Goal: Task Accomplishment & Management: Manage account settings

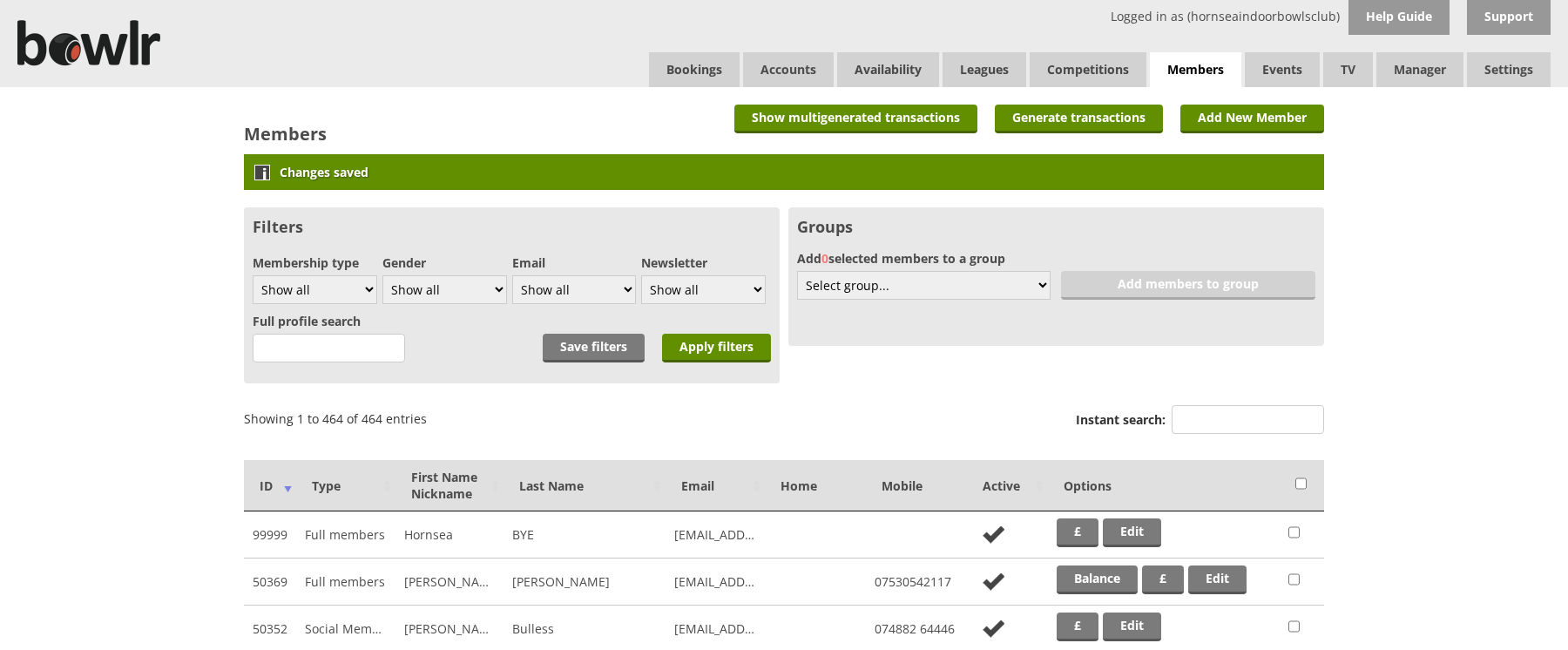
click at [1259, 427] on input "Instant search:" at bounding box center [1248, 419] width 152 height 29
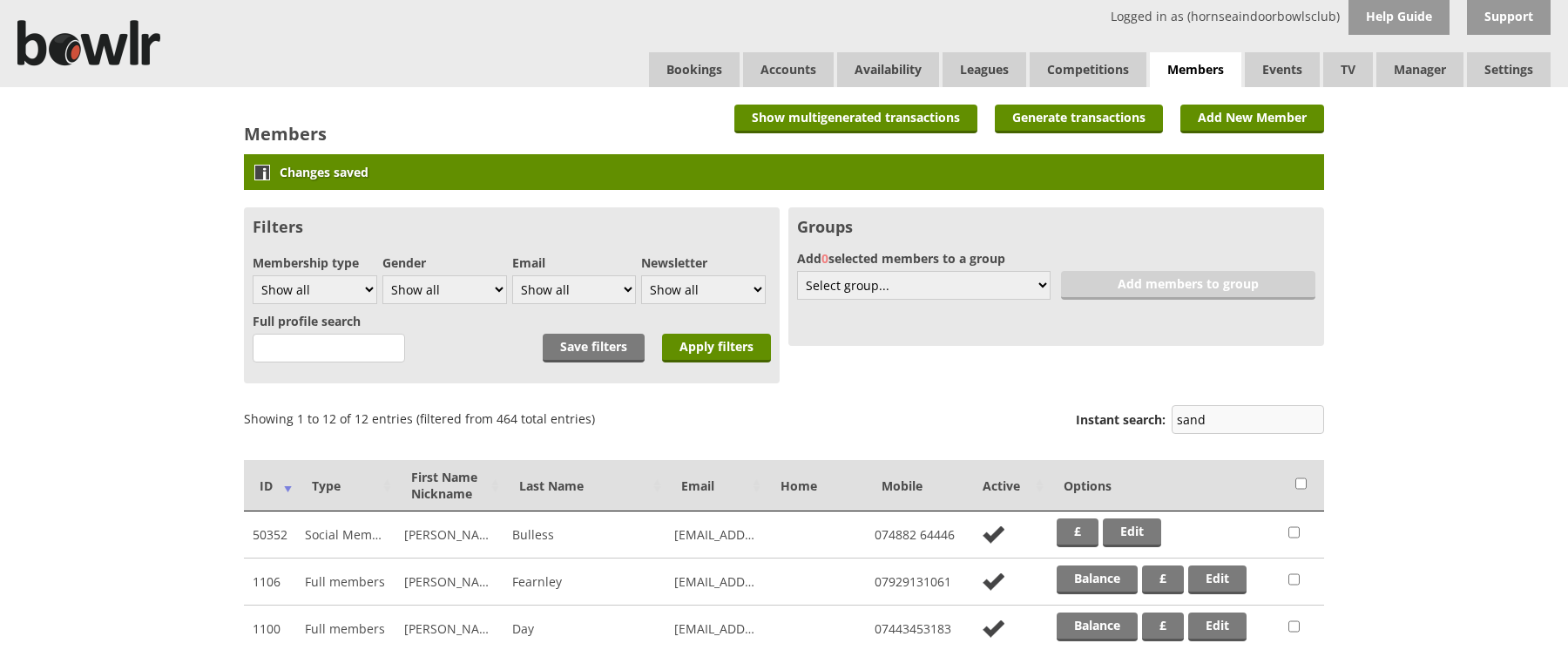
click at [1224, 420] on input "sand" at bounding box center [1248, 419] width 152 height 29
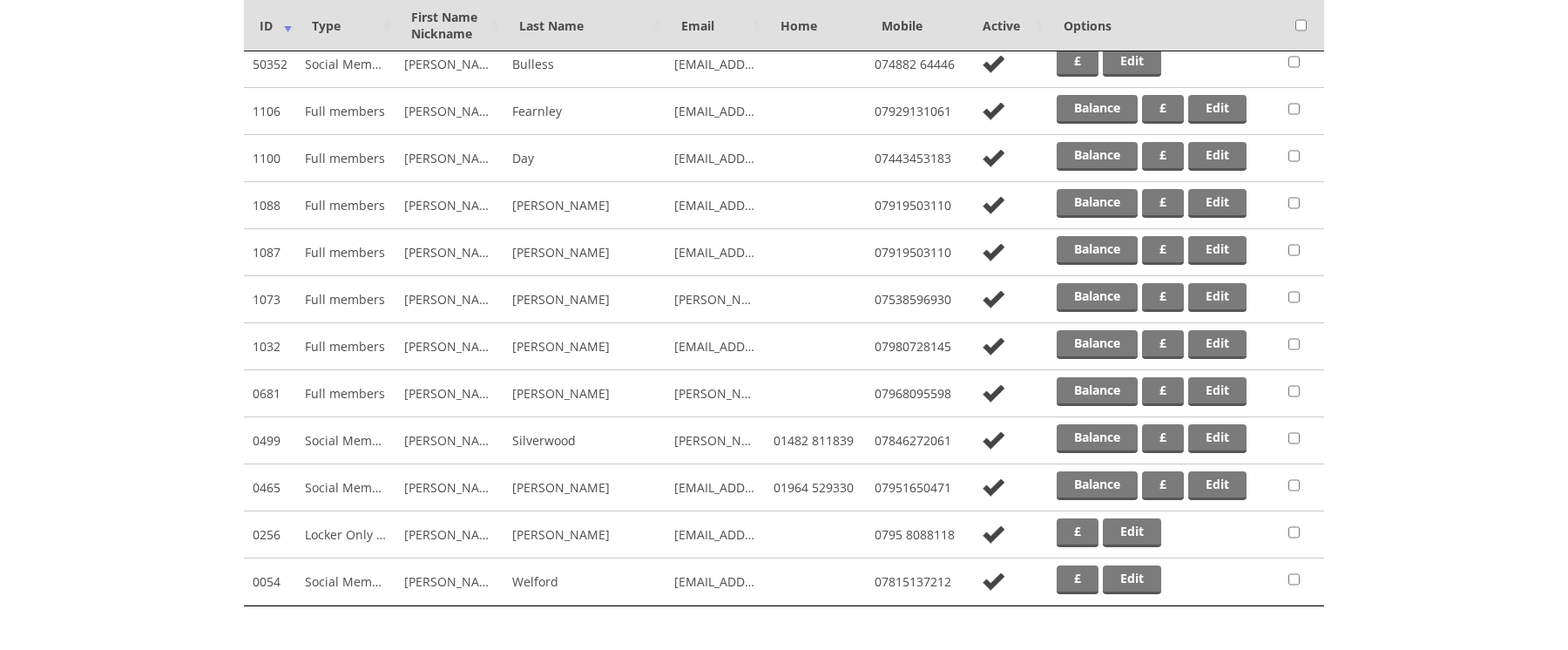
scroll to position [482, 0]
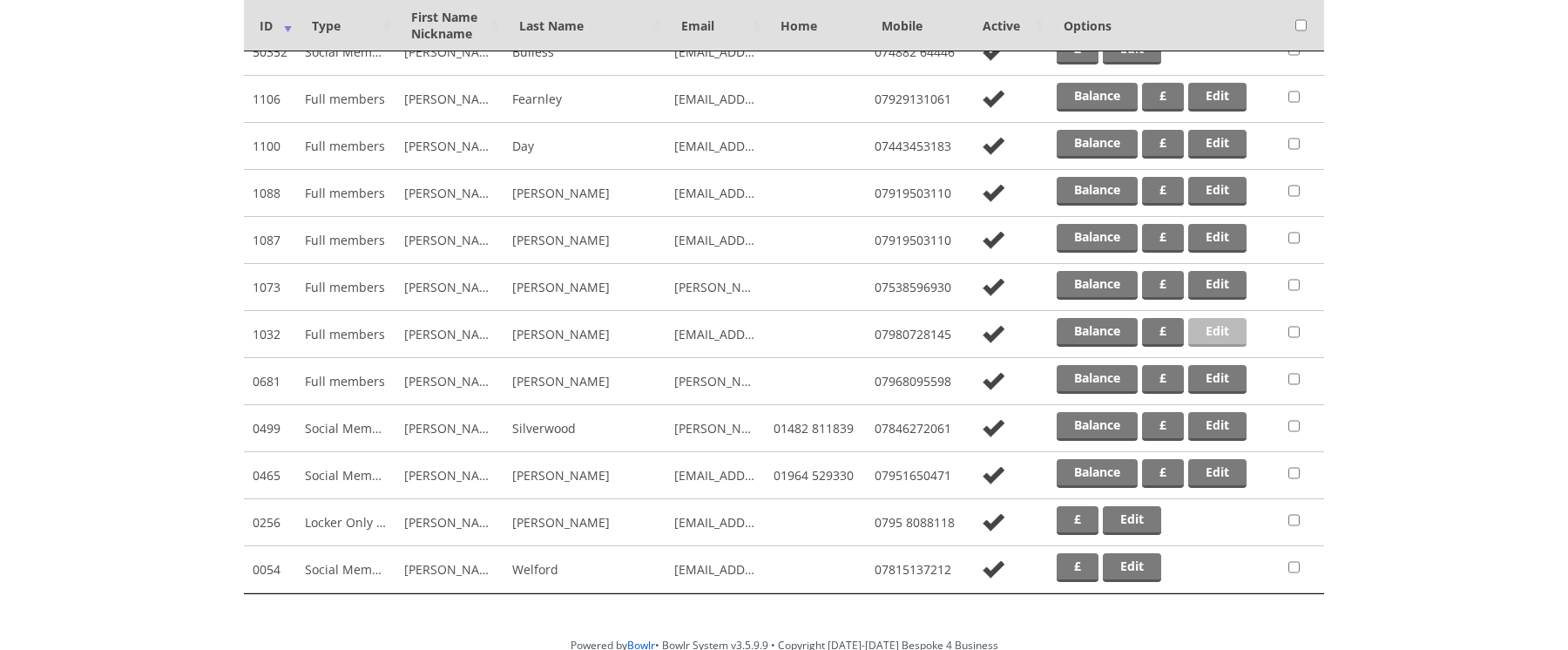
type input "sand"
click at [1209, 335] on link "Edit" at bounding box center [1218, 332] width 59 height 29
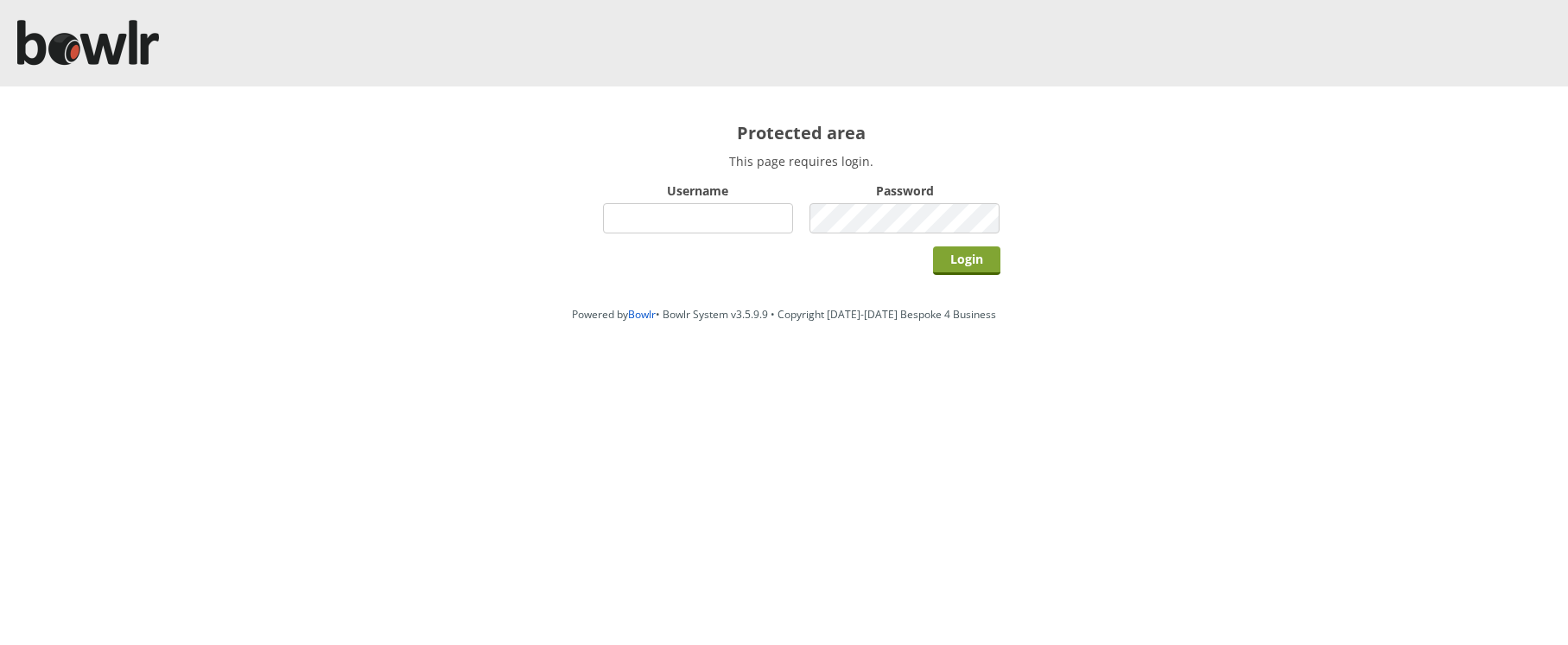
type input "hornseaindoorbowlsclub"
click at [977, 262] on input "Login" at bounding box center [967, 260] width 68 height 29
